Goal: Information Seeking & Learning: Check status

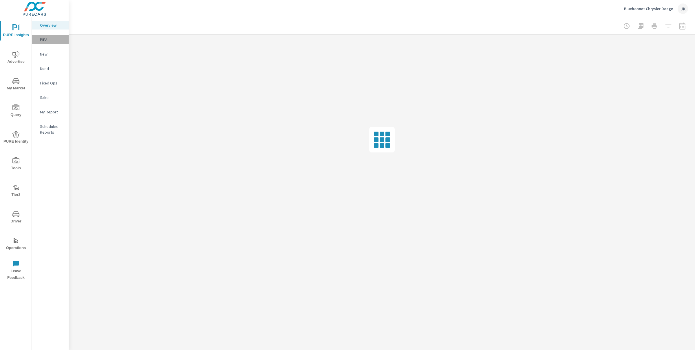
click at [39, 40] on div "PIPA" at bounding box center [50, 39] width 37 height 9
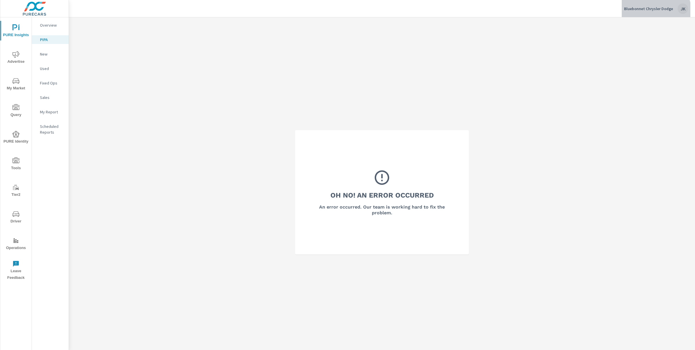
click at [656, 10] on p "Bluebonnet Chrysler Dodge" at bounding box center [648, 8] width 49 height 5
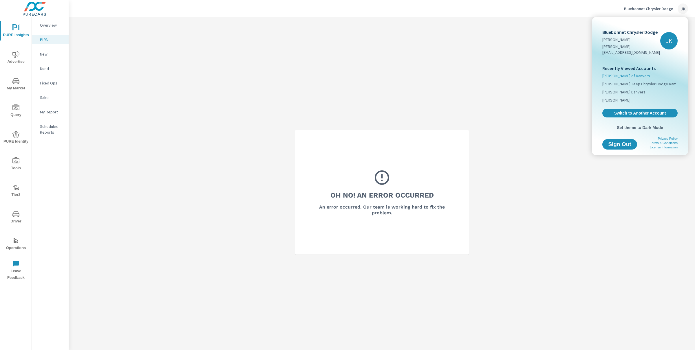
click at [617, 73] on span "[PERSON_NAME] of Danvers" at bounding box center [626, 76] width 48 height 6
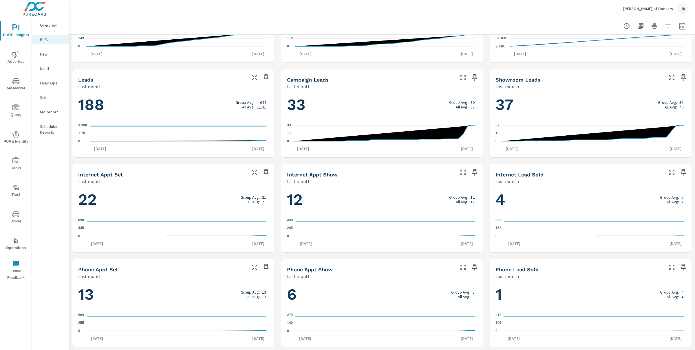
scroll to position [254, 0]
click at [21, 55] on span "Advertise" at bounding box center [16, 58] width 28 height 14
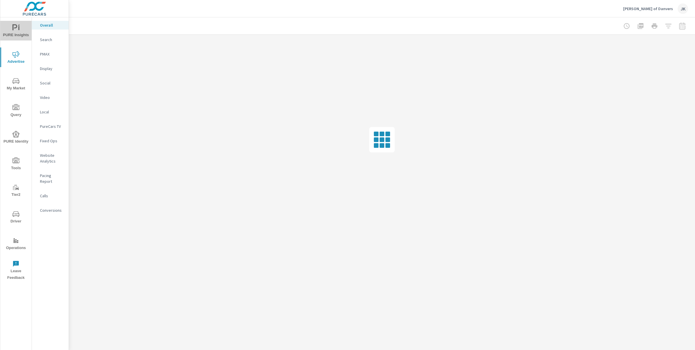
click at [24, 32] on span "PURE Insights" at bounding box center [16, 31] width 28 height 14
click at [19, 62] on span "Advertise" at bounding box center [16, 58] width 28 height 14
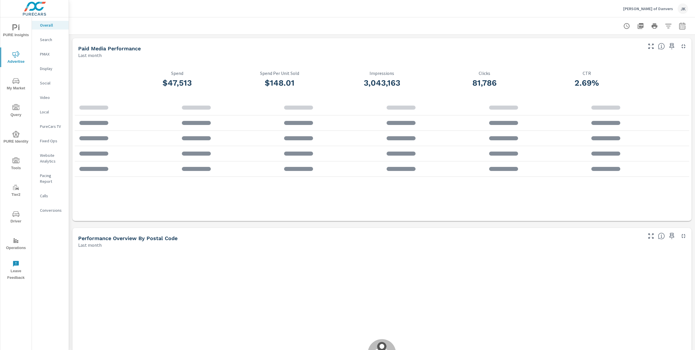
click at [51, 175] on p "Pacing Report" at bounding box center [52, 179] width 24 height 12
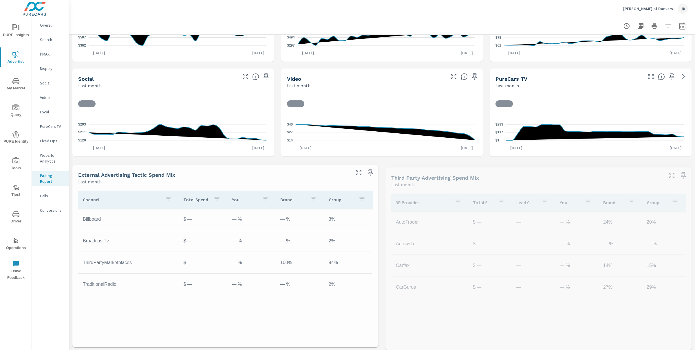
scroll to position [159, 0]
